Goal: Navigation & Orientation: Find specific page/section

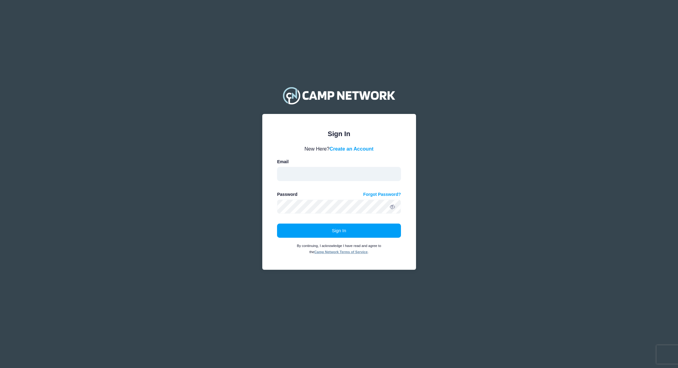
click at [296, 177] on input "email" at bounding box center [339, 174] width 124 height 14
type input "[EMAIL_ADDRESS][DOMAIN_NAME]"
click at [351, 226] on button "Sign In" at bounding box center [339, 230] width 124 height 14
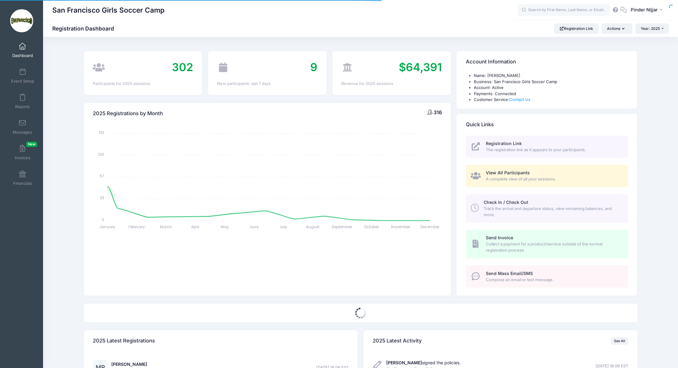
select select
